Goal: Navigation & Orientation: Find specific page/section

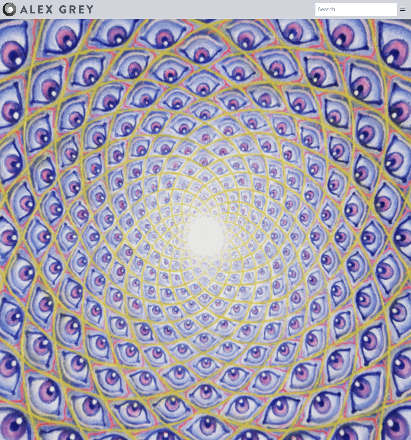
click at [54, 10] on img at bounding box center [56, 9] width 73 height 8
click at [401, 12] on icon at bounding box center [403, 8] width 7 height 7
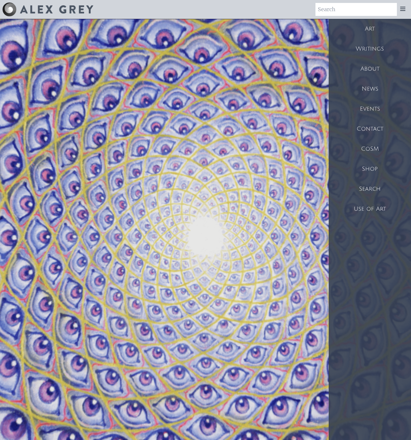
click at [366, 154] on div "CoSM" at bounding box center [370, 149] width 82 height 20
click at [363, 155] on div "CoSM" at bounding box center [370, 149] width 82 height 20
click at [373, 22] on div "Art" at bounding box center [370, 29] width 82 height 20
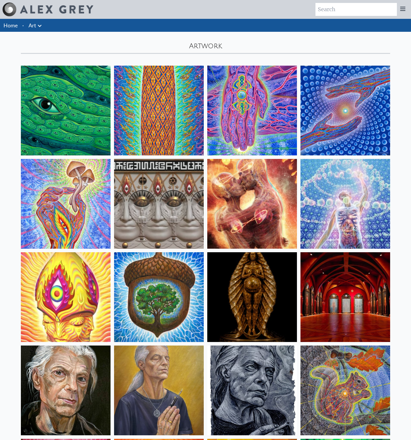
click at [400, 12] on icon at bounding box center [403, 8] width 7 height 7
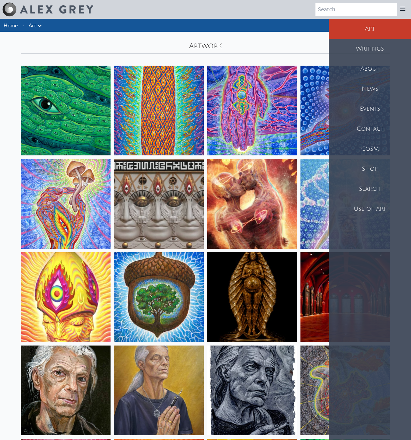
click at [371, 99] on div "Events" at bounding box center [370, 109] width 82 height 20
